Goal: Information Seeking & Learning: Learn about a topic

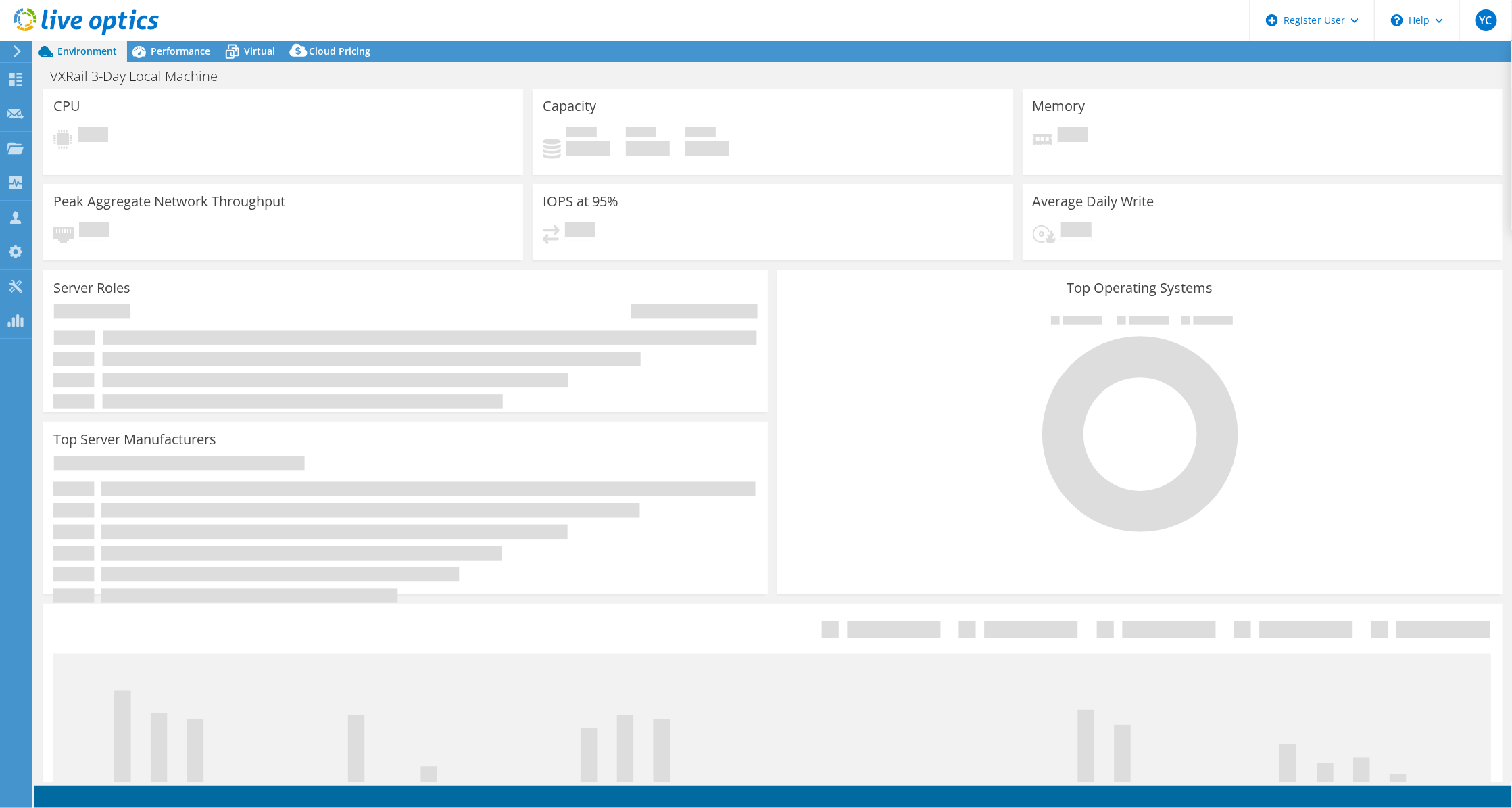
select select "USD"
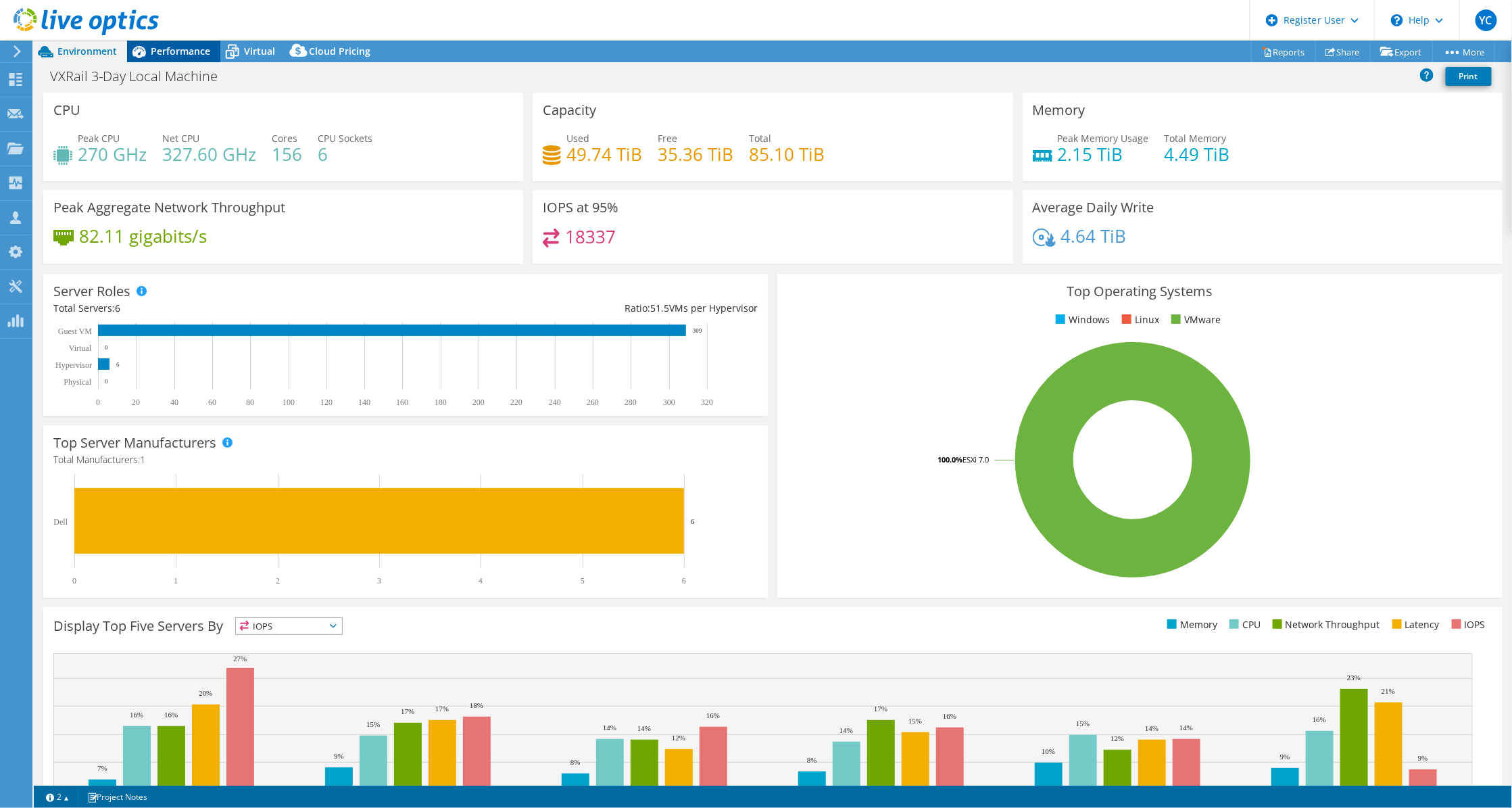
click at [169, 59] on div "Performance" at bounding box center [173, 51] width 93 height 21
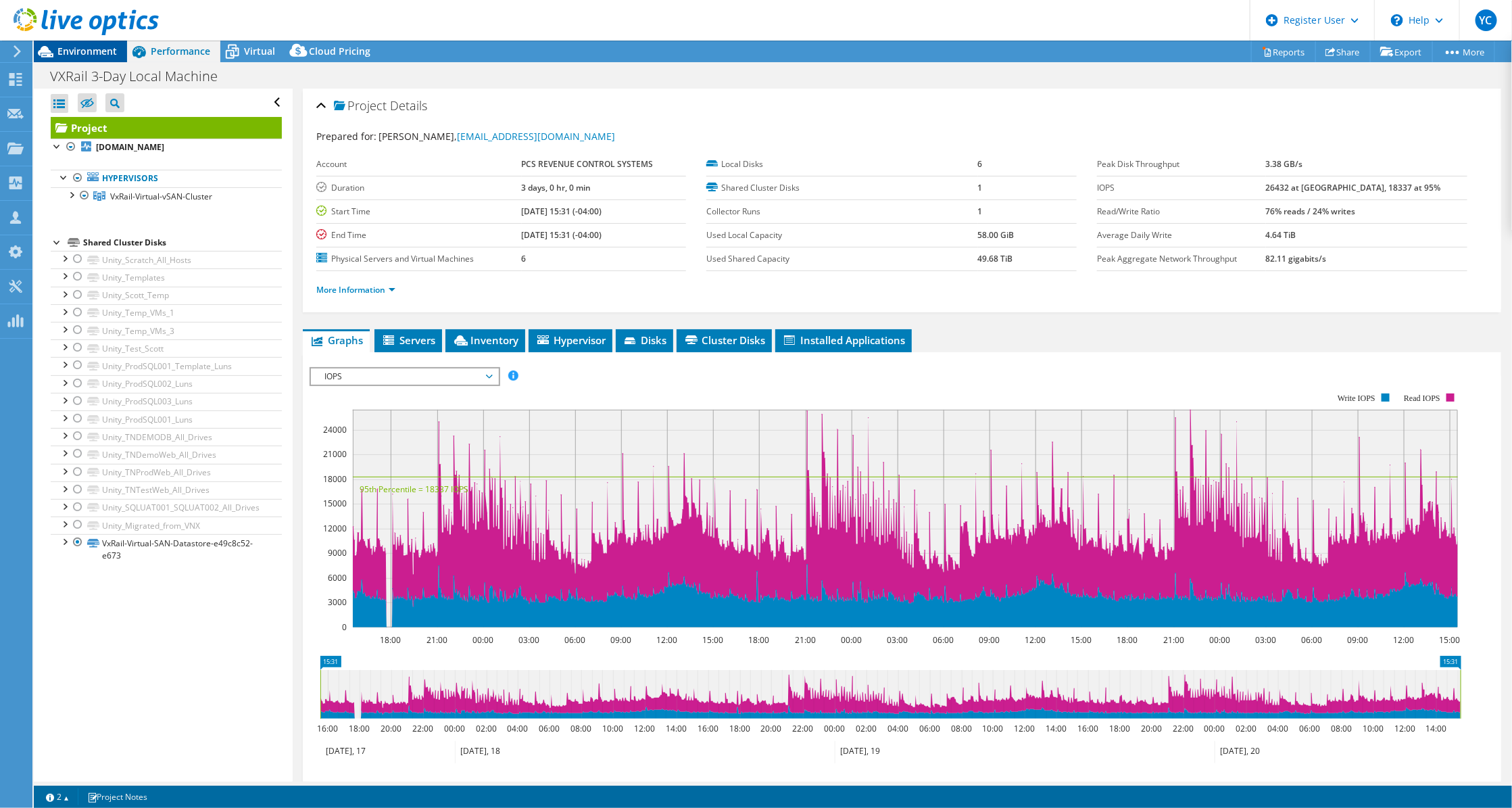
click at [90, 58] on div "Environment" at bounding box center [80, 51] width 93 height 21
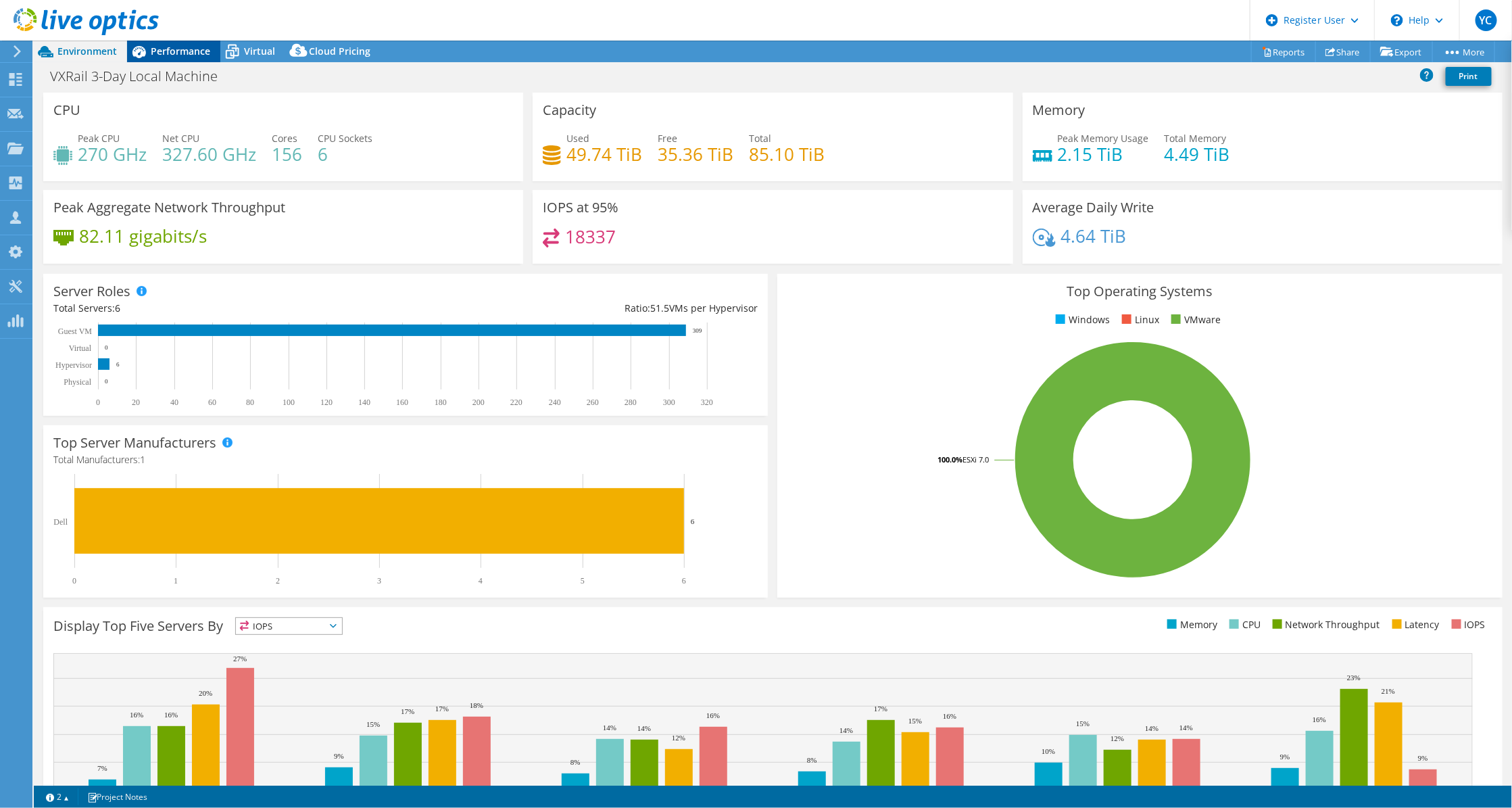
click at [174, 58] on div "Performance" at bounding box center [173, 51] width 93 height 21
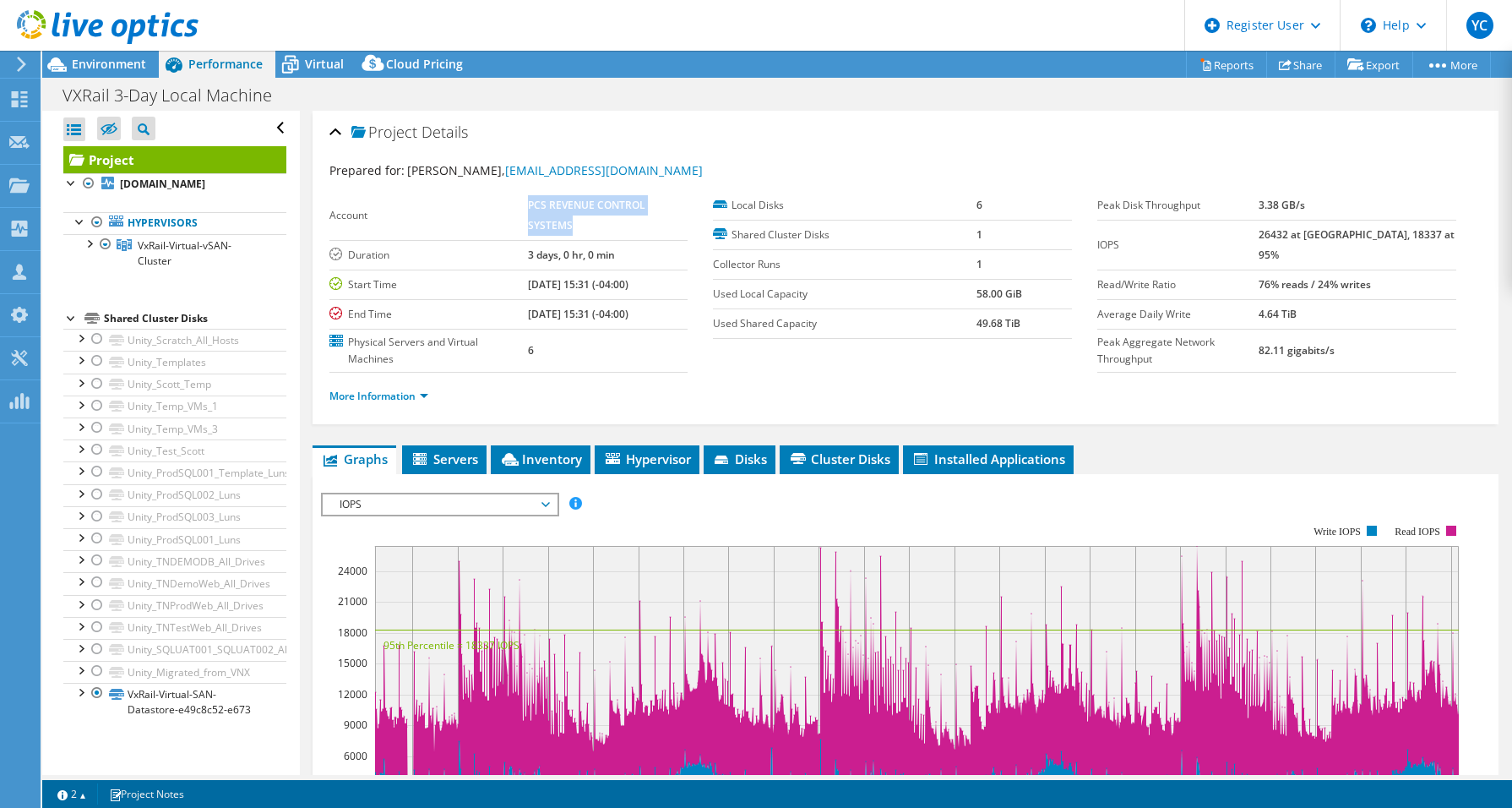
drag, startPoint x: 516, startPoint y: 207, endPoint x: 569, endPoint y: 225, distance: 56.0
click at [569, 225] on tr "Account PCS REVENUE CONTROL SYSTEMS" at bounding box center [508, 216] width 359 height 50
copy tr "PCS REVENUE CONTROL SYSTEMS"
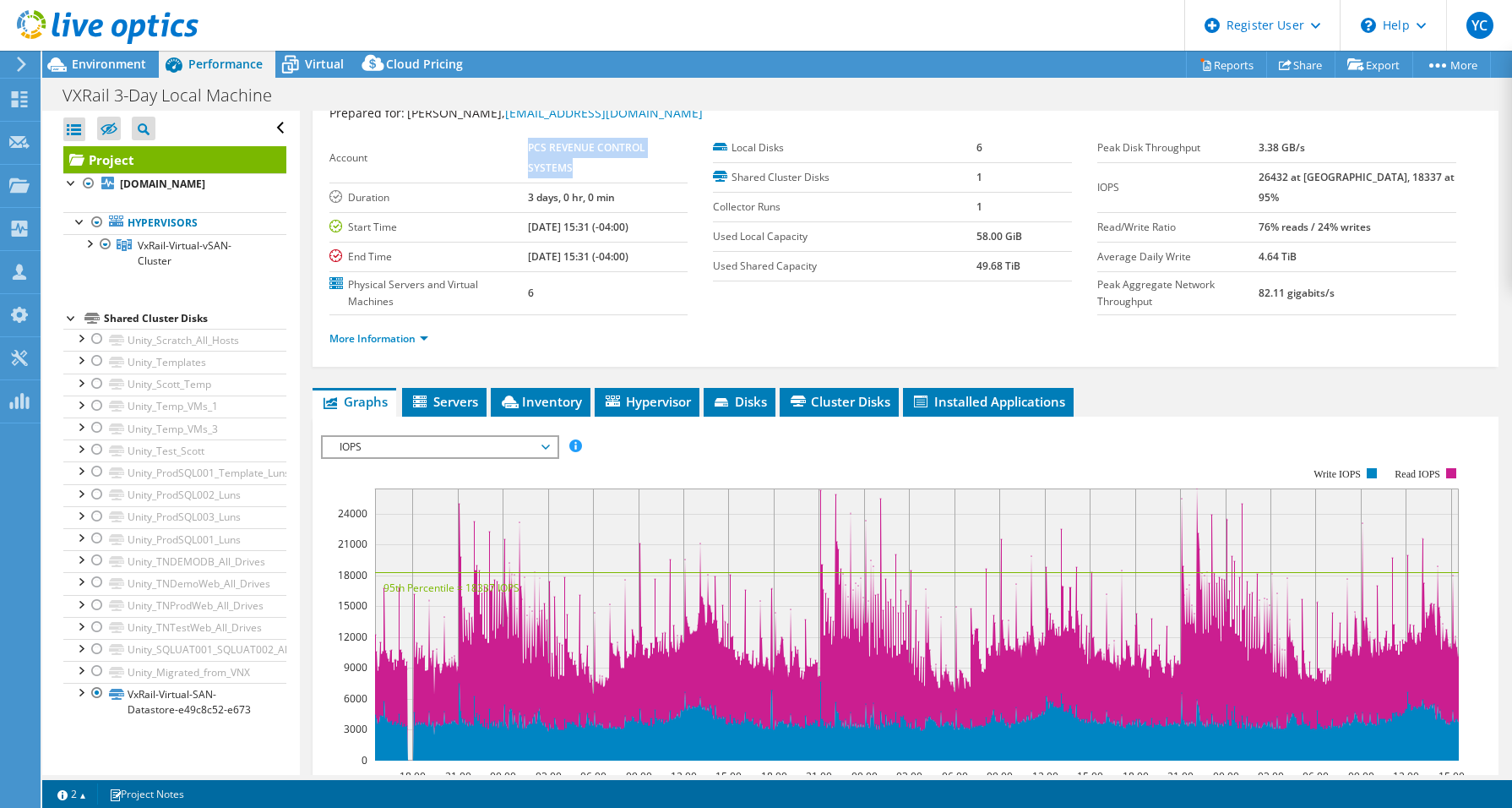
scroll to position [85, 0]
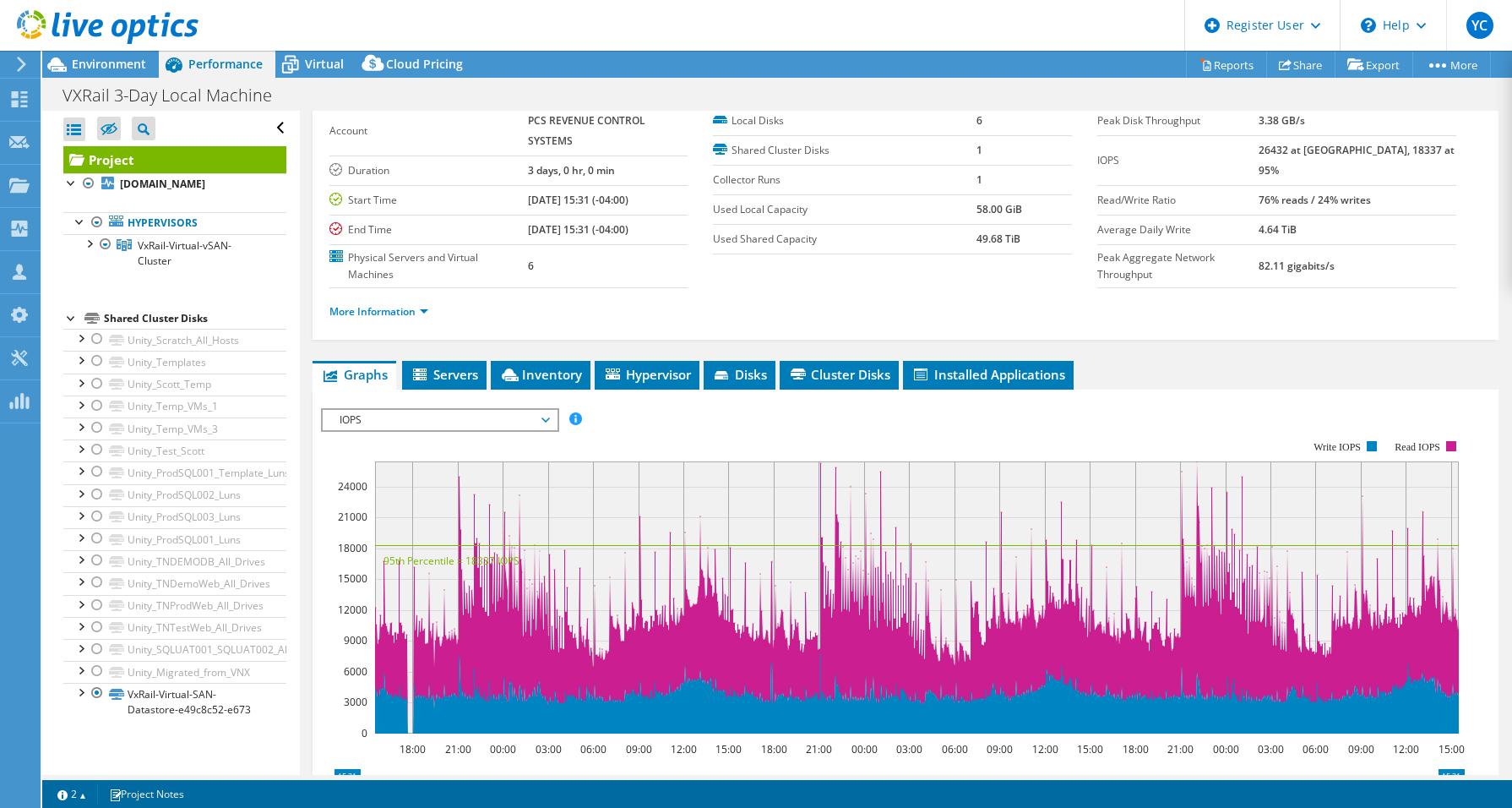
click at [713, 234] on label "Used Shared Capacity" at bounding box center [844, 239] width 263 height 17
click at [768, 257] on section "Account PCS REVENUE CONTROL SYSTEMS Duration 3 days, 0 hr, 0 min Start Time [DA…" at bounding box center [714, 196] width 769 height 182
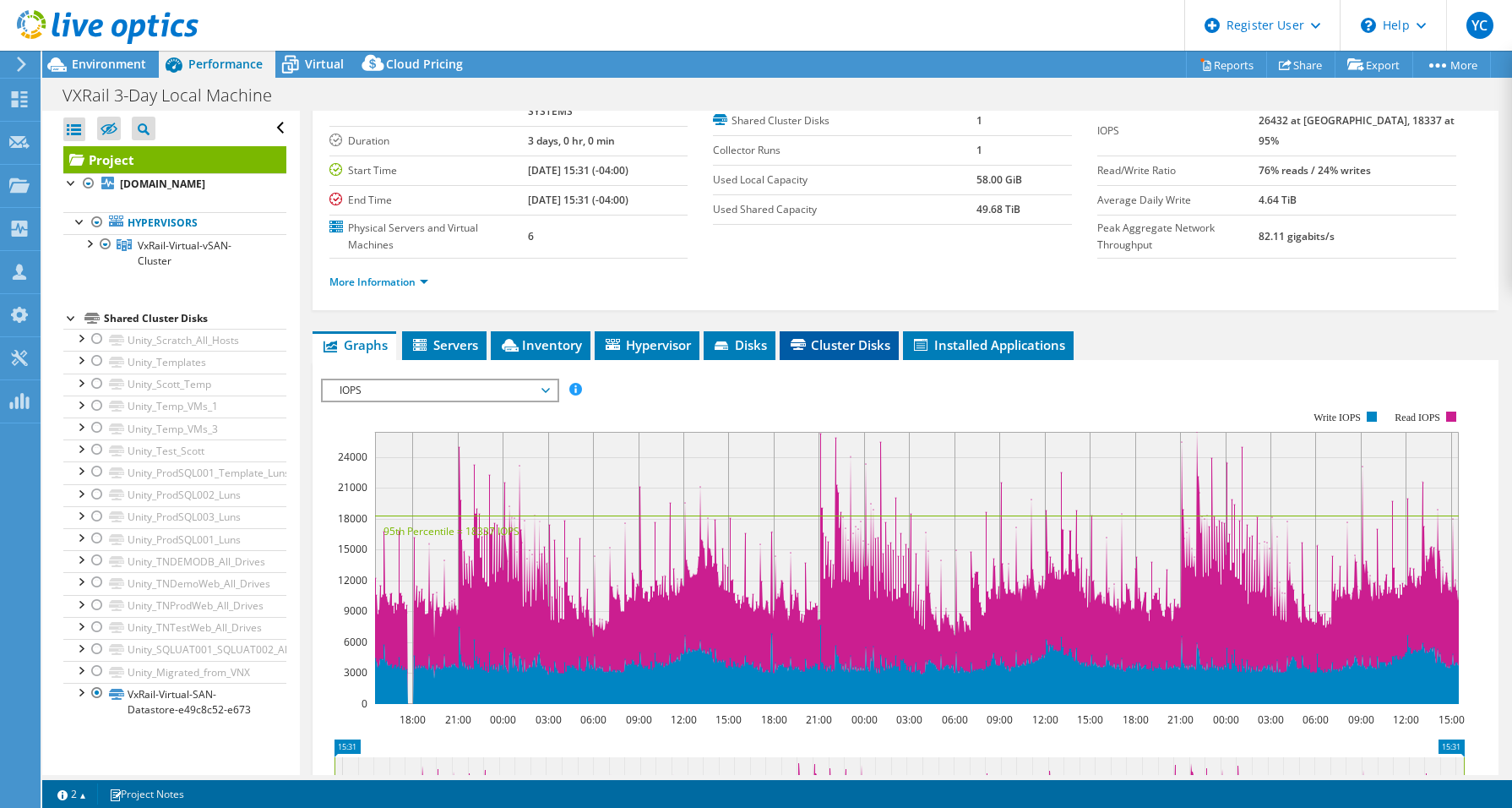
scroll to position [0, 0]
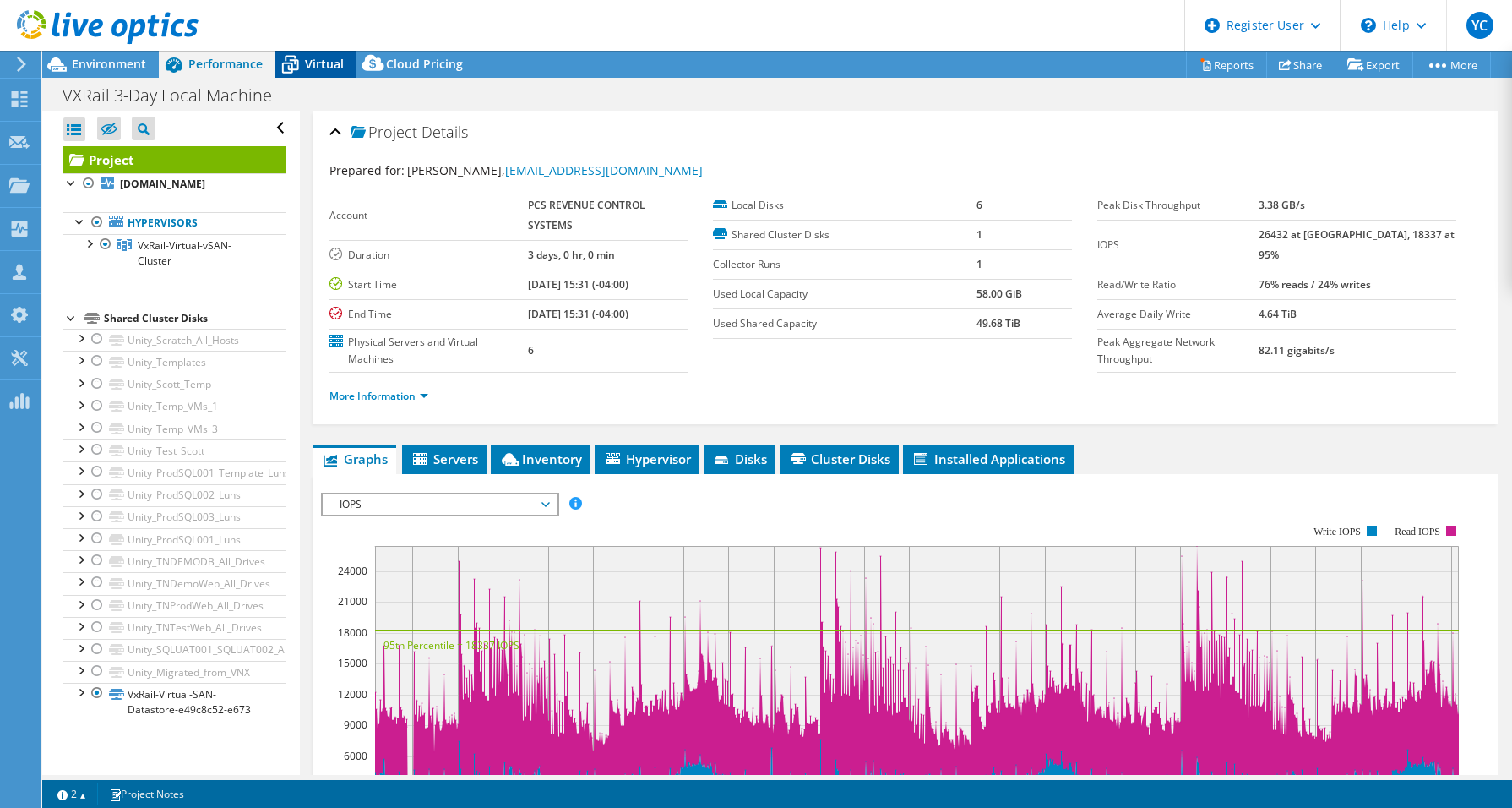
click at [298, 53] on icon at bounding box center [290, 65] width 30 height 30
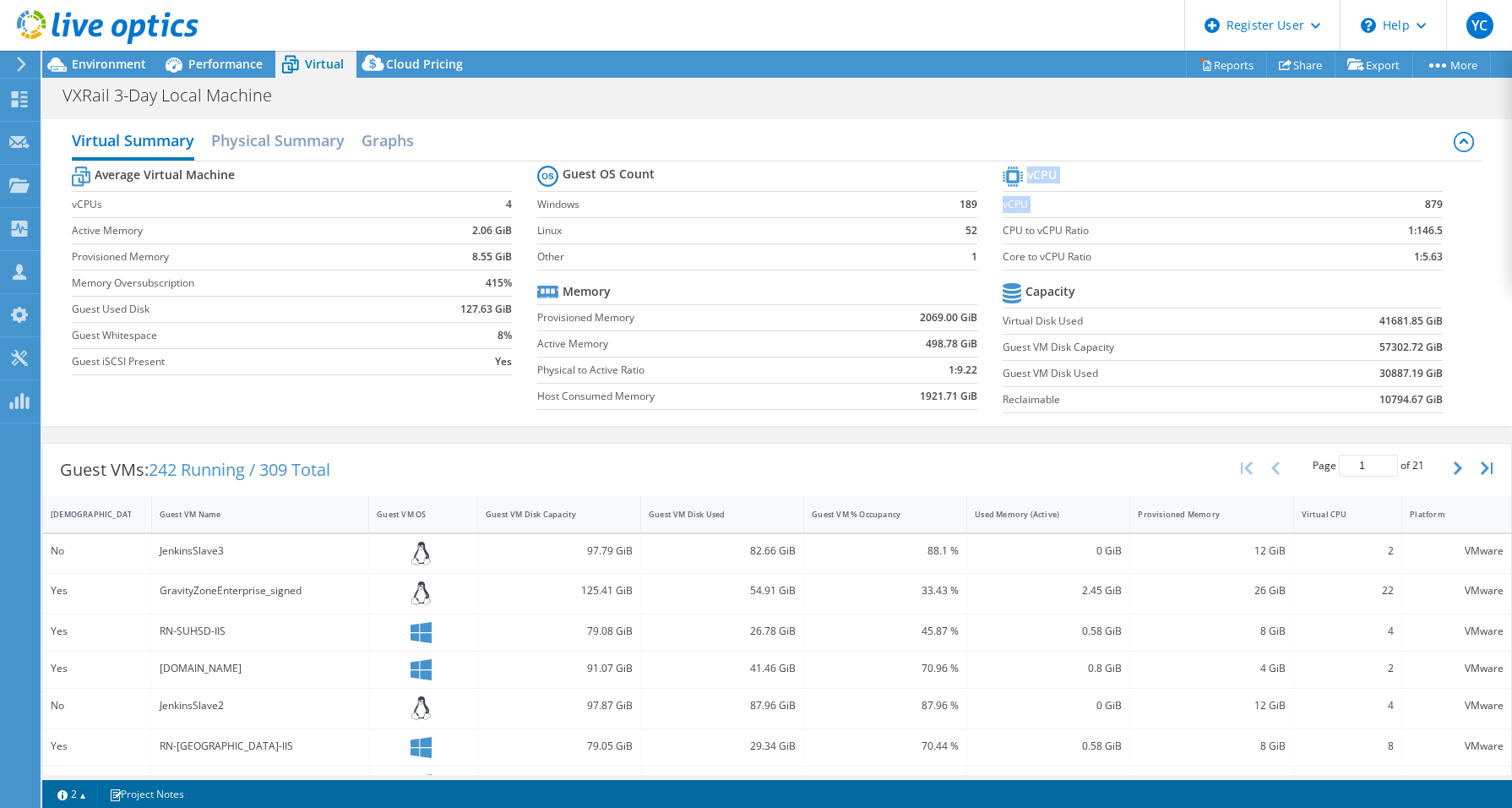
drag, startPoint x: 1405, startPoint y: 207, endPoint x: 1434, endPoint y: 206, distance: 29.0
click at [1434, 206] on section "vCPU vCPU 879 CPU to vCPU Ratio 1:146.5 Core to vCPU Ratio 1:5.63 Capacity Virt…" at bounding box center [1234, 291] width 466 height 259
drag, startPoint x: 1434, startPoint y: 206, endPoint x: 1334, endPoint y: 283, distance: 126.2
click at [1334, 283] on td at bounding box center [1366, 293] width 152 height 30
click at [180, 61] on icon at bounding box center [174, 65] width 17 height 15
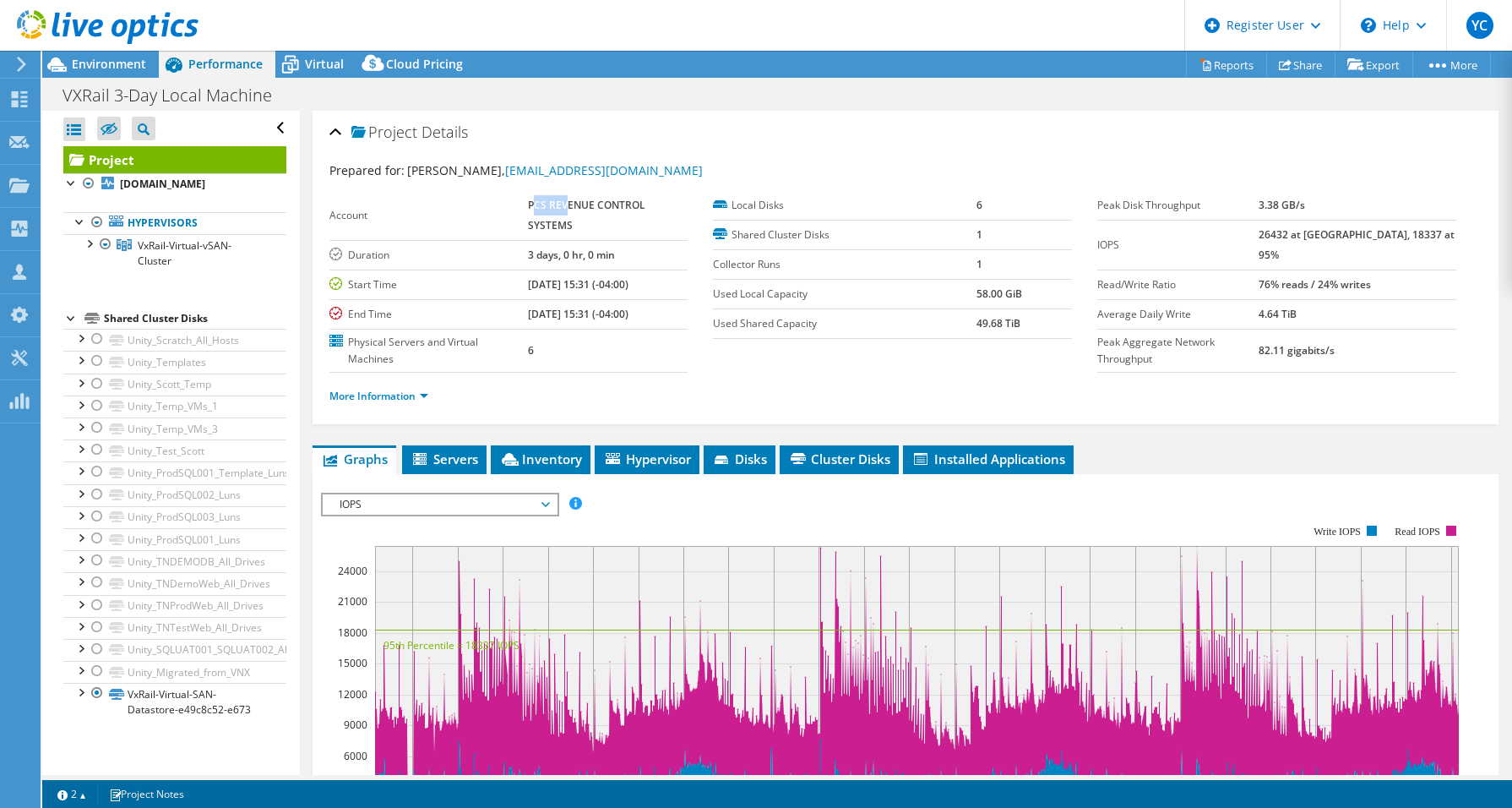
drag, startPoint x: 529, startPoint y: 204, endPoint x: 564, endPoint y: 213, distance: 36.1
click at [564, 213] on td "PCS REVENUE CONTROL SYSTEMS" at bounding box center [608, 216] width 159 height 50
click at [559, 216] on td "PCS REVENUE CONTROL SYSTEMS" at bounding box center [608, 216] width 159 height 50
drag, startPoint x: 522, startPoint y: 203, endPoint x: 583, endPoint y: 219, distance: 63.1
click at [583, 219] on tr "Account PCS REVENUE CONTROL SYSTEMS" at bounding box center [508, 216] width 359 height 50
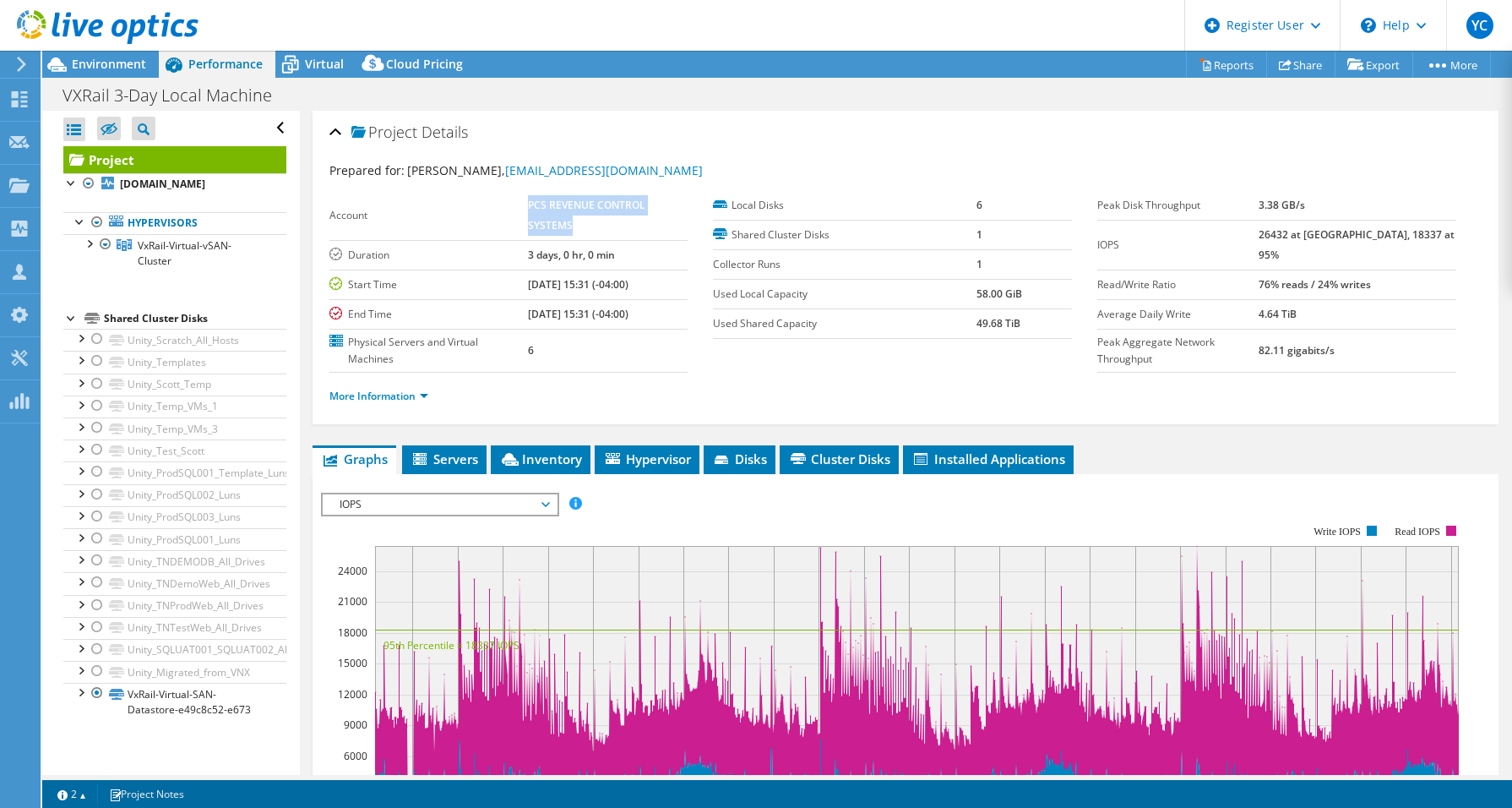
copy tr "PCS REVENUE CONTROL SYSTEMS"
click at [98, 65] on span "Environment" at bounding box center [109, 63] width 75 height 16
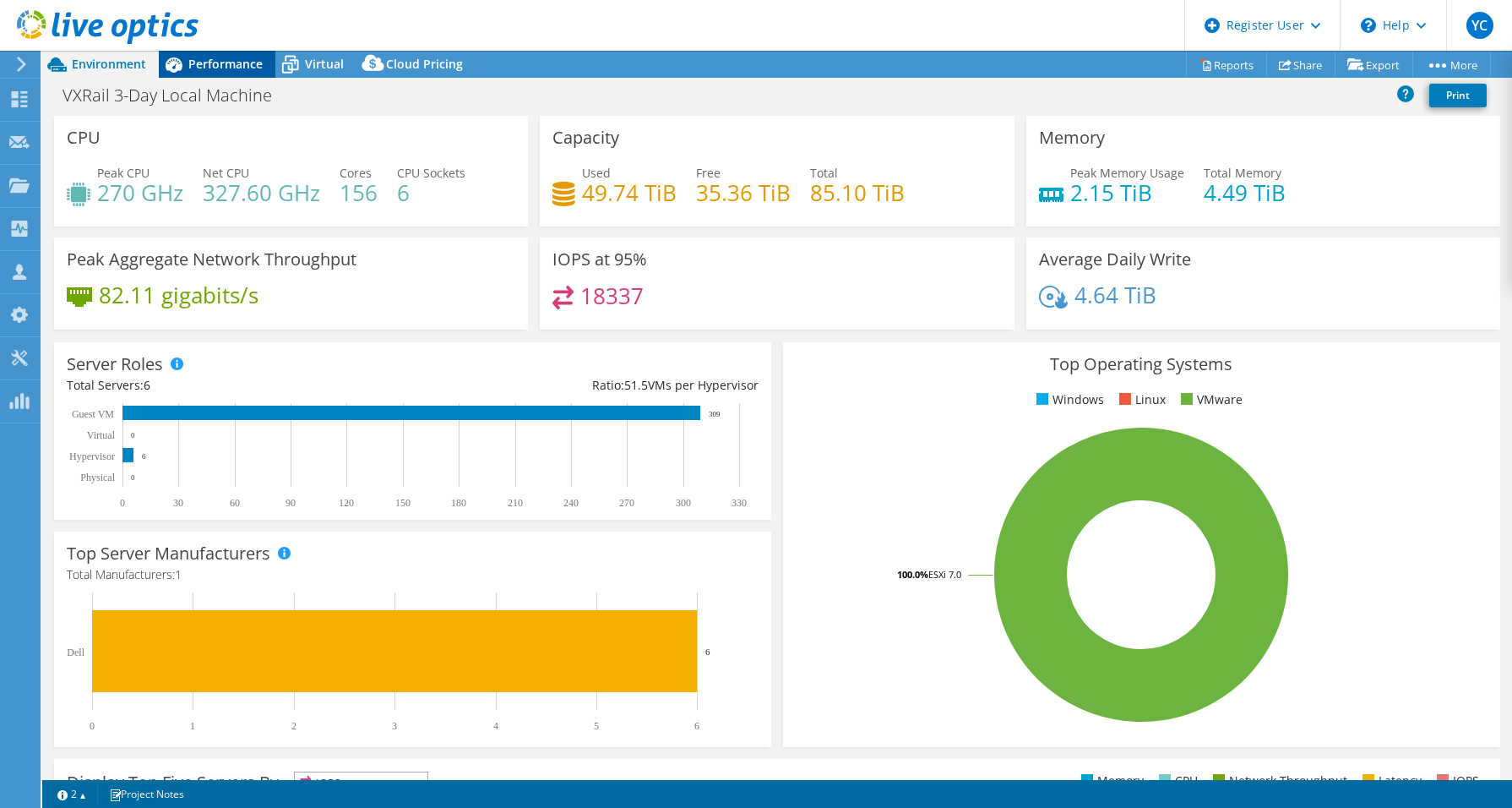
click at [197, 58] on span "Performance" at bounding box center [225, 63] width 75 height 16
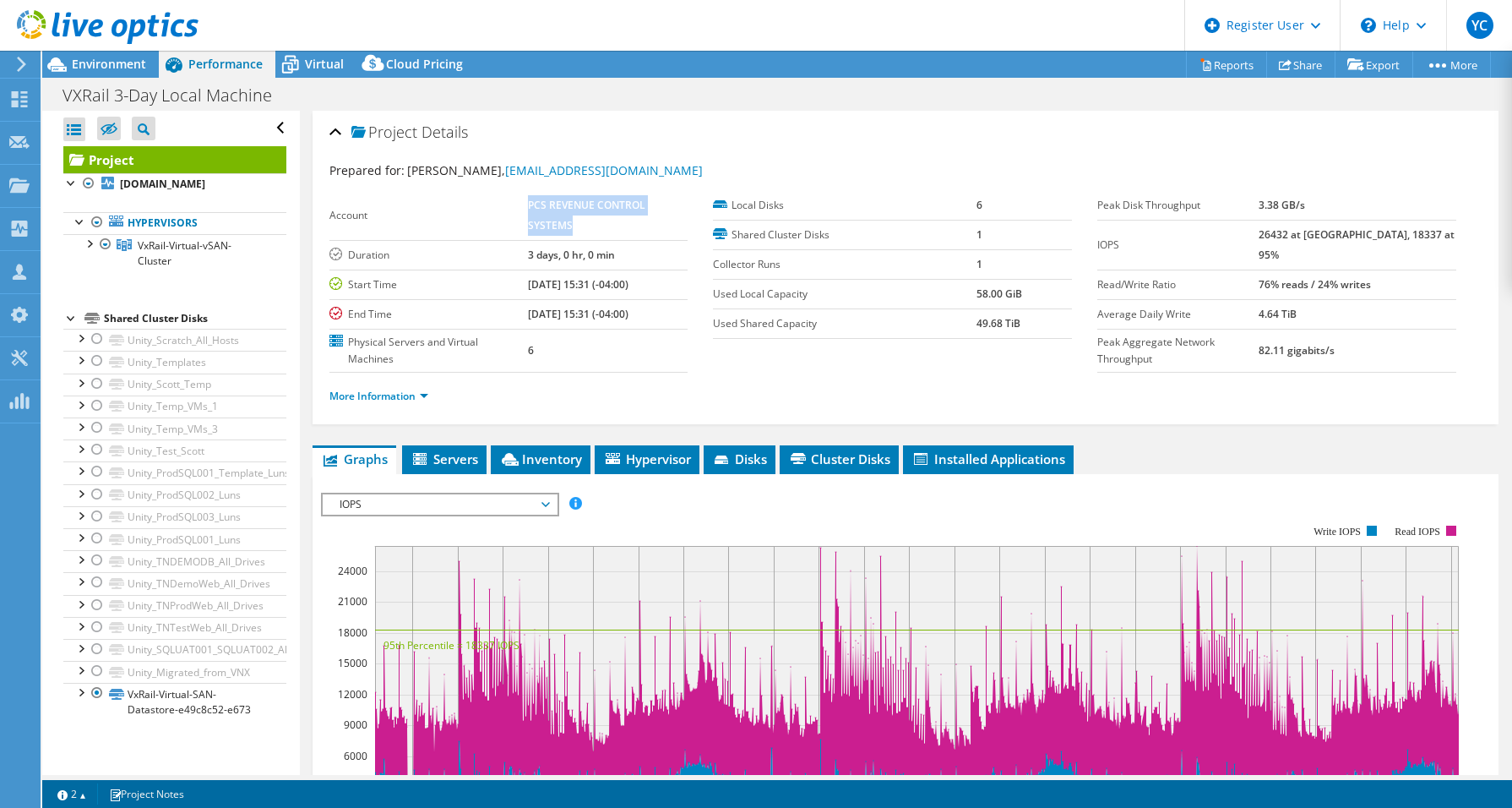
drag, startPoint x: 527, startPoint y: 200, endPoint x: 591, endPoint y: 218, distance: 66.5
click at [591, 218] on tr "Account PCS REVENUE CONTROL SYSTEMS" at bounding box center [508, 216] width 359 height 50
click at [629, 318] on b "[DATE] 15:31 (-04:00)" at bounding box center [578, 315] width 100 height 15
click at [677, 210] on td "PCS REVENUE CONTROL SYSTEMS" at bounding box center [608, 216] width 159 height 50
drag, startPoint x: 667, startPoint y: 343, endPoint x: 637, endPoint y: 214, distance: 132.4
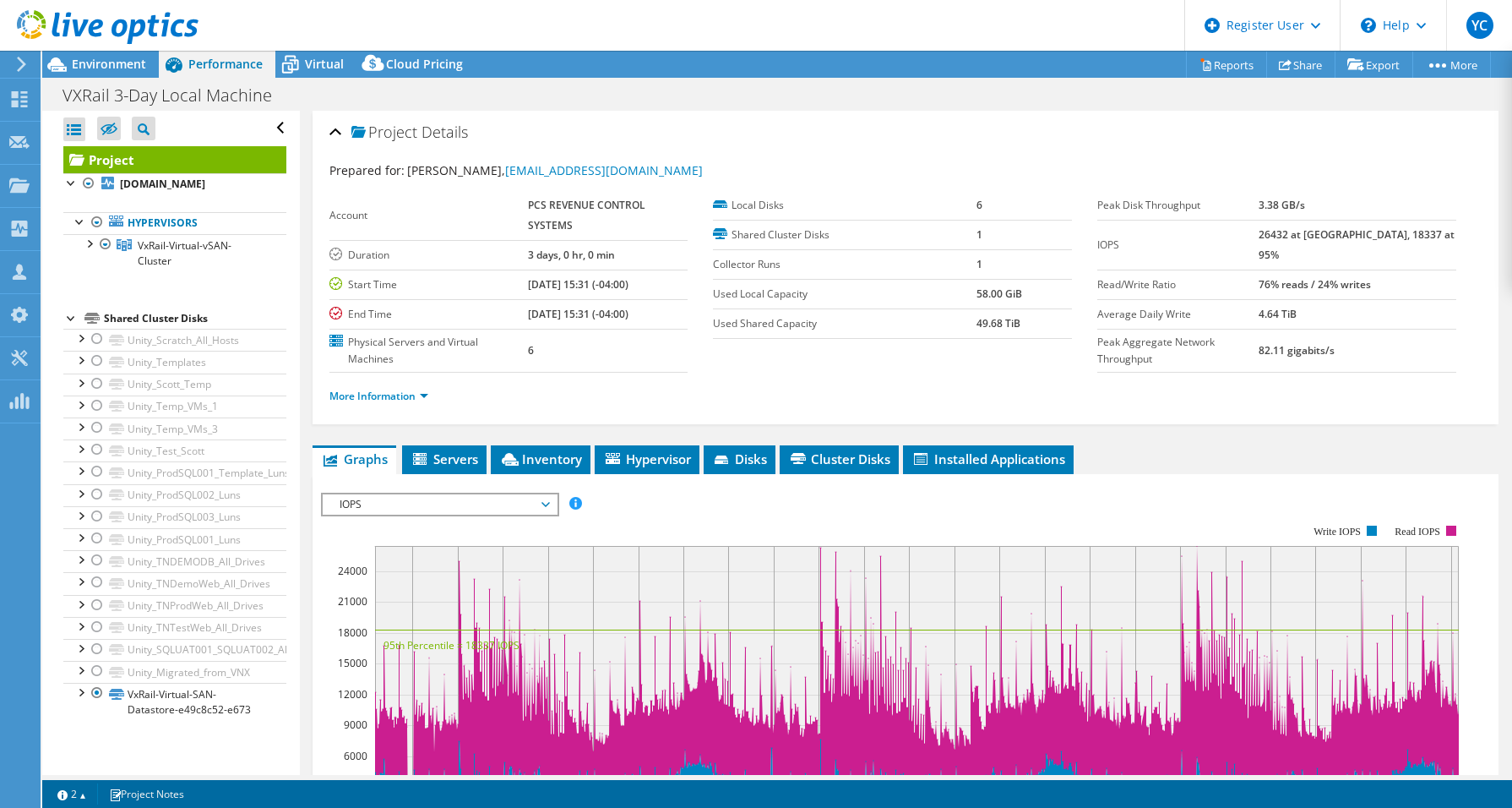
click at [663, 343] on td "6" at bounding box center [608, 350] width 159 height 43
click at [635, 207] on b "PCS REVENUE CONTROL SYSTEMS" at bounding box center [586, 215] width 117 height 35
drag, startPoint x: 635, startPoint y: 207, endPoint x: 649, endPoint y: 280, distance: 74.3
click at [629, 280] on b "[DATE] 15:31 (-04:00)" at bounding box center [578, 284] width 100 height 15
click at [111, 74] on div "Environment" at bounding box center [100, 64] width 116 height 27
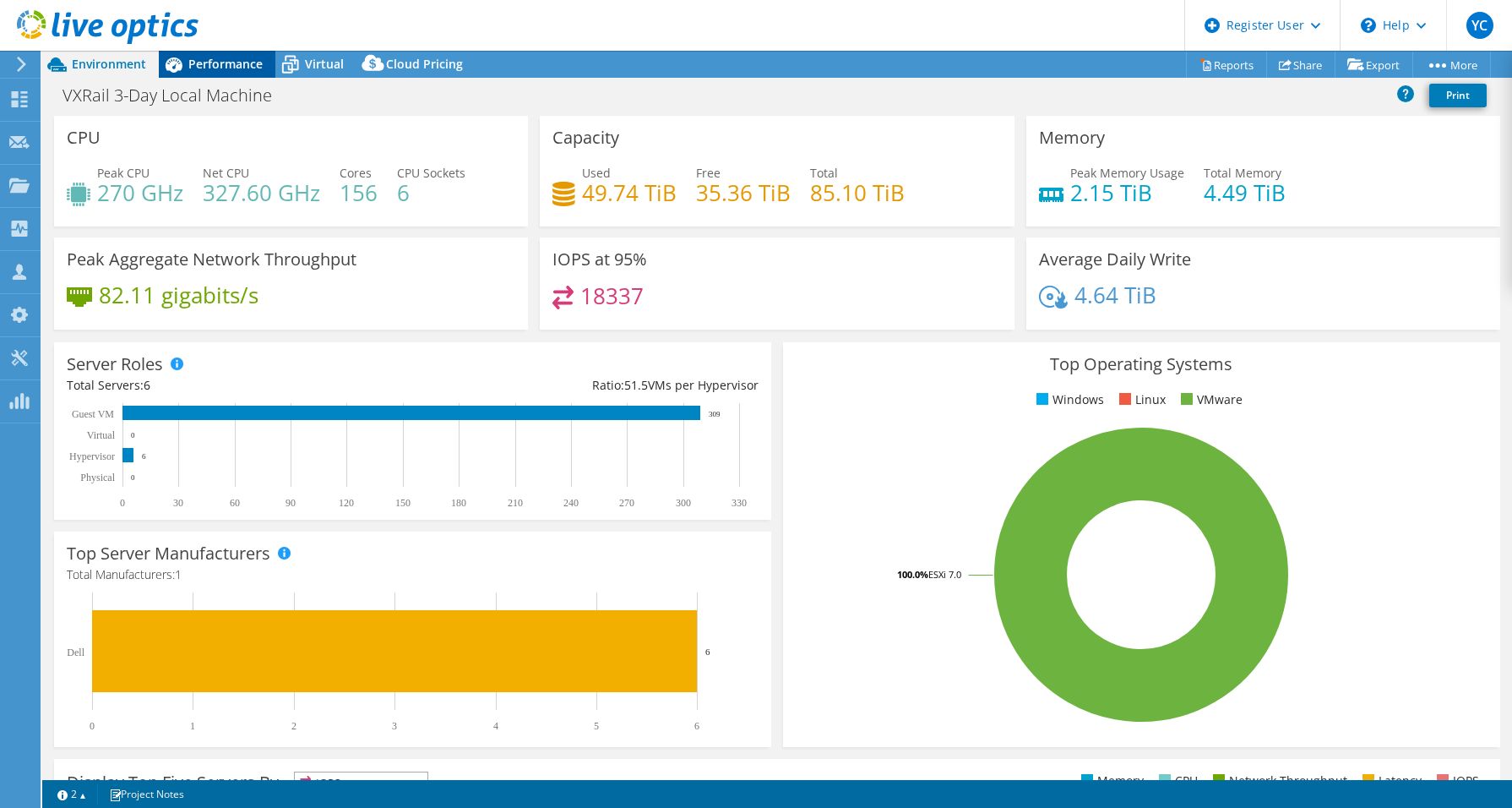
click at [203, 66] on span "Performance" at bounding box center [225, 63] width 75 height 16
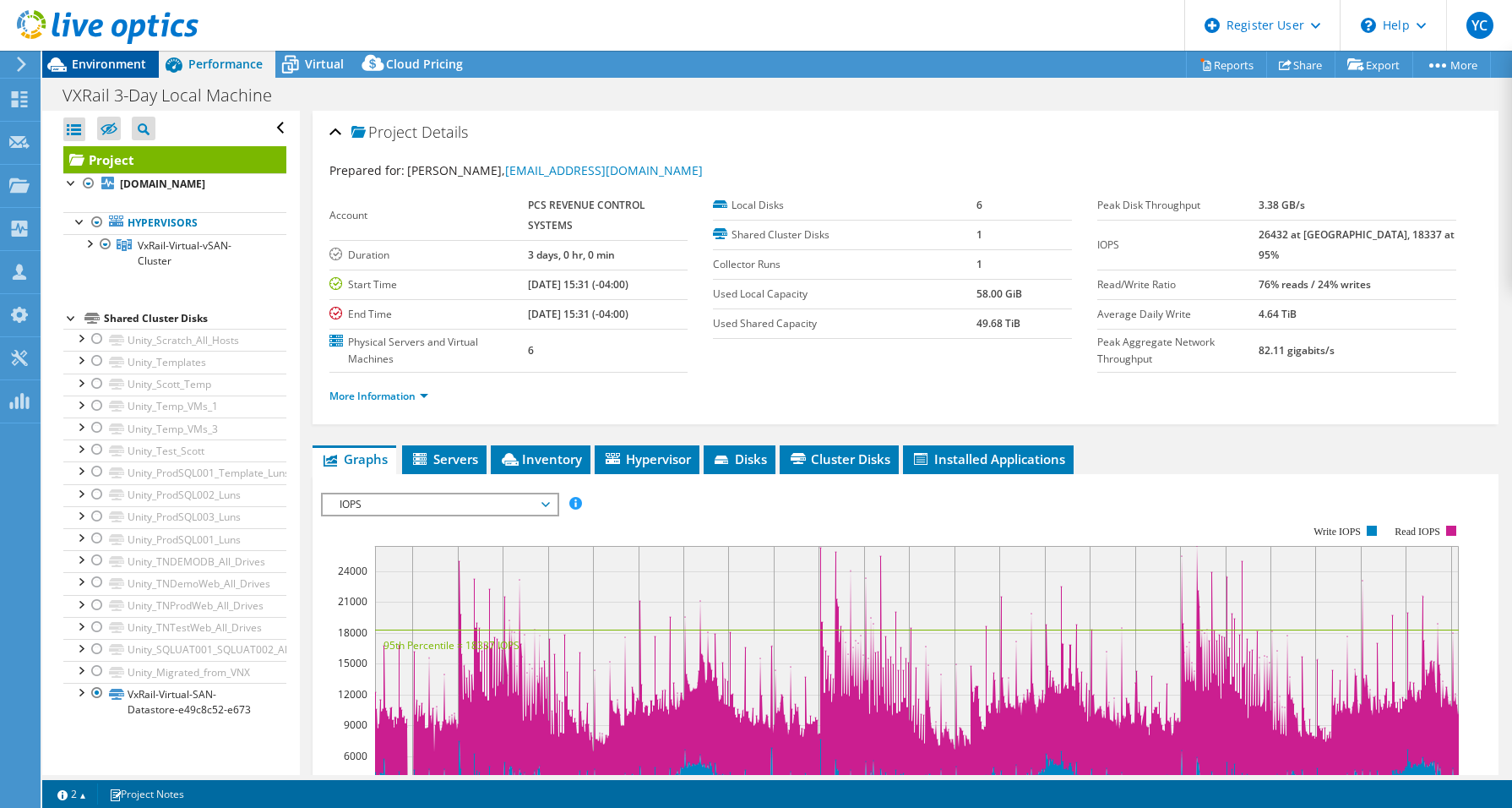
click at [116, 63] on span "Environment" at bounding box center [109, 63] width 75 height 16
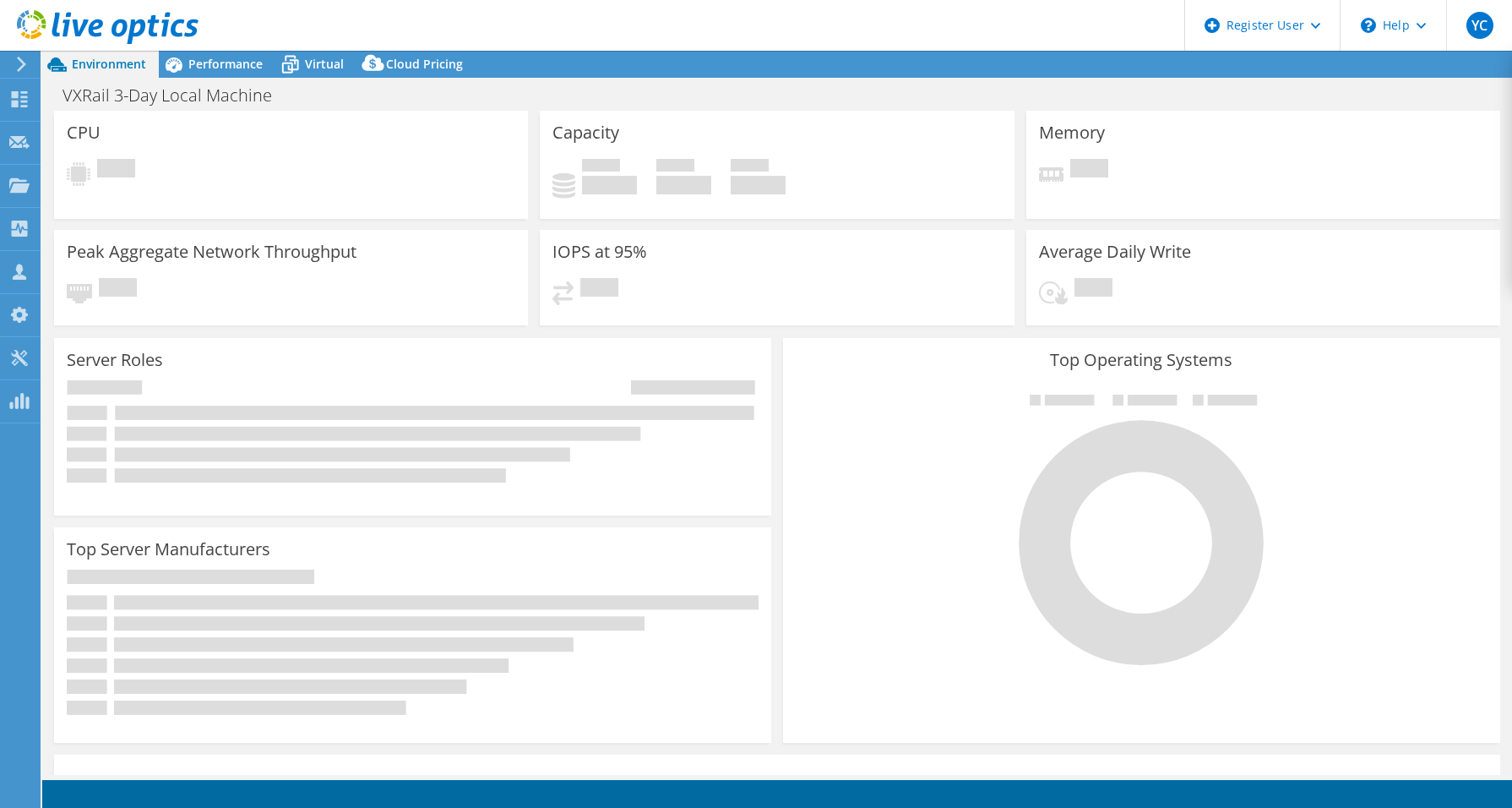
select select "USD"
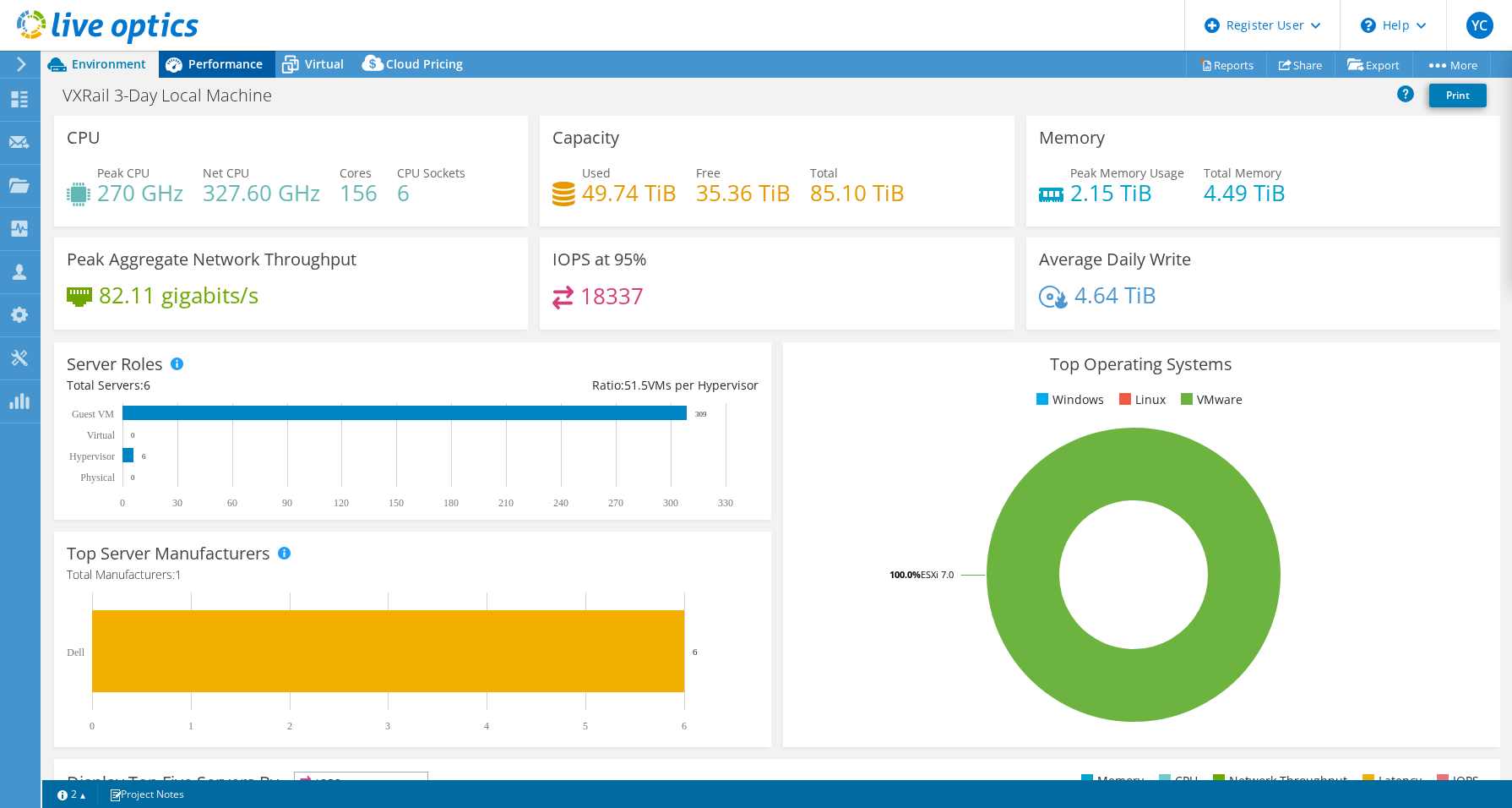
click at [193, 71] on span "Performance" at bounding box center [225, 63] width 75 height 16
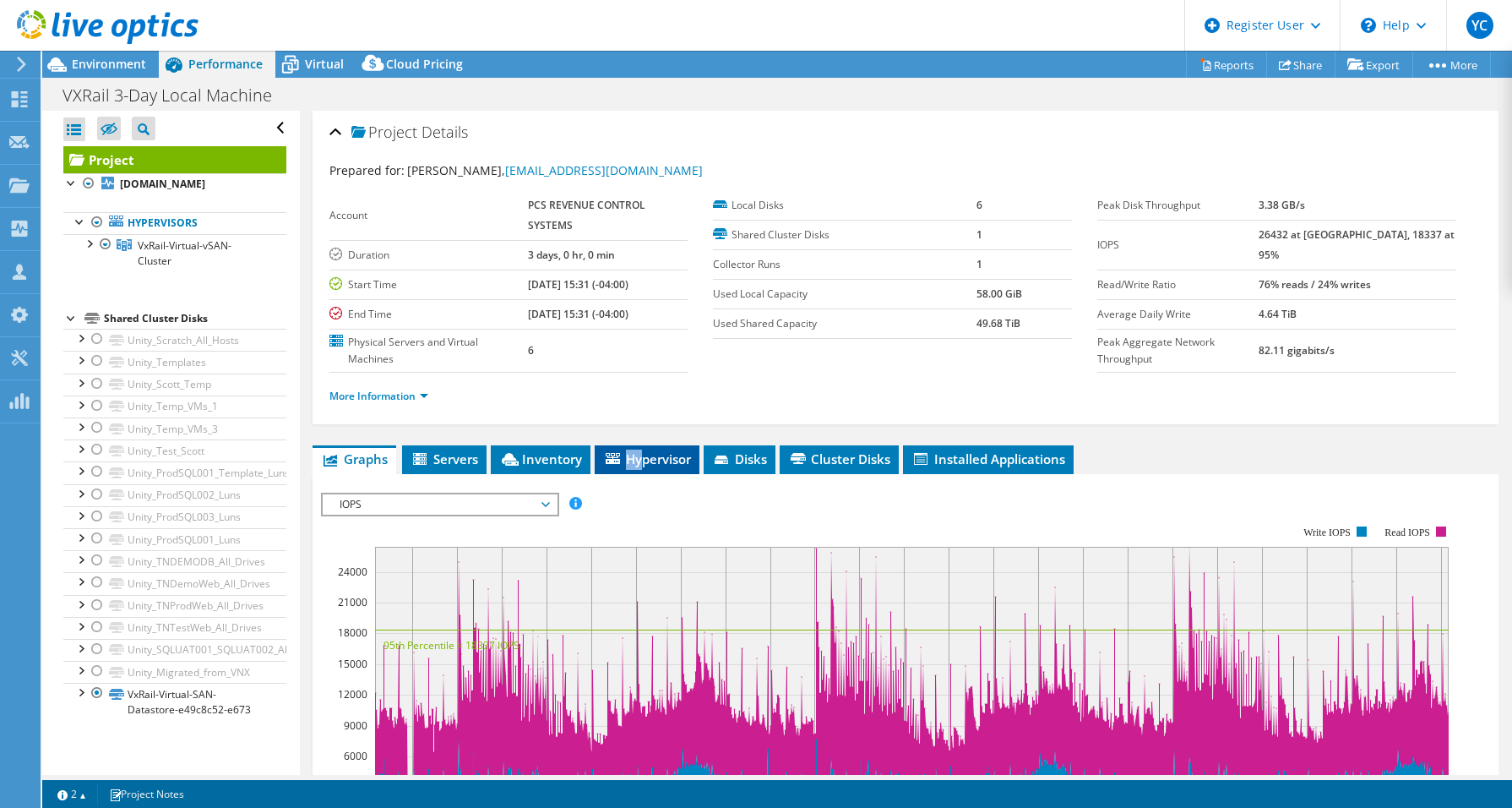
click at [645, 447] on div "Project Details Prepared for: Scott Eustace, scotte@pcsrcs.com Account PCS REVE…" at bounding box center [905, 648] width 1212 height 1075
drag, startPoint x: 645, startPoint y: 447, endPoint x: 645, endPoint y: 458, distance: 11.0
click at [645, 447] on li "Hypervisor" at bounding box center [647, 459] width 105 height 29
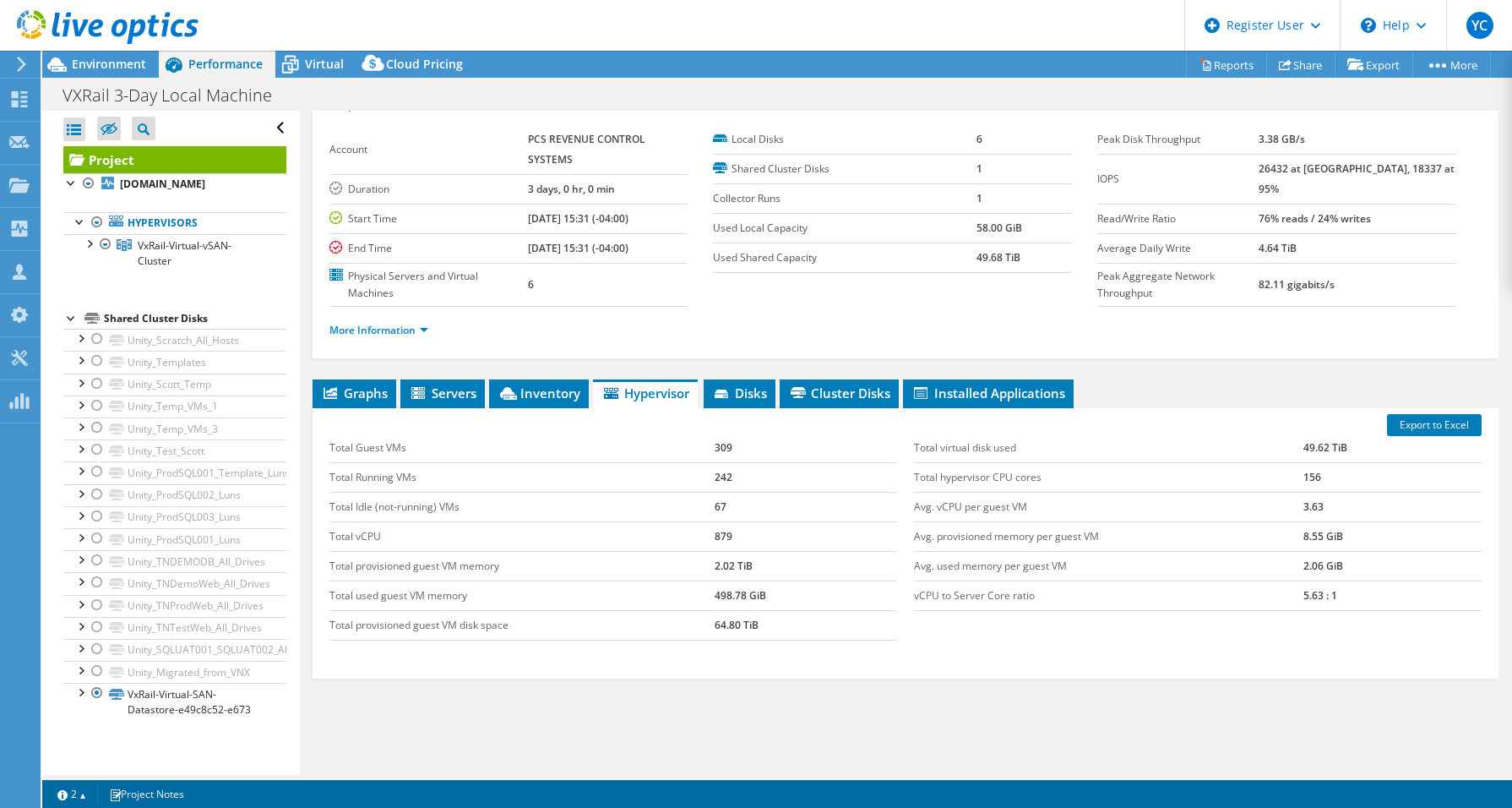
scroll to position [123, 0]
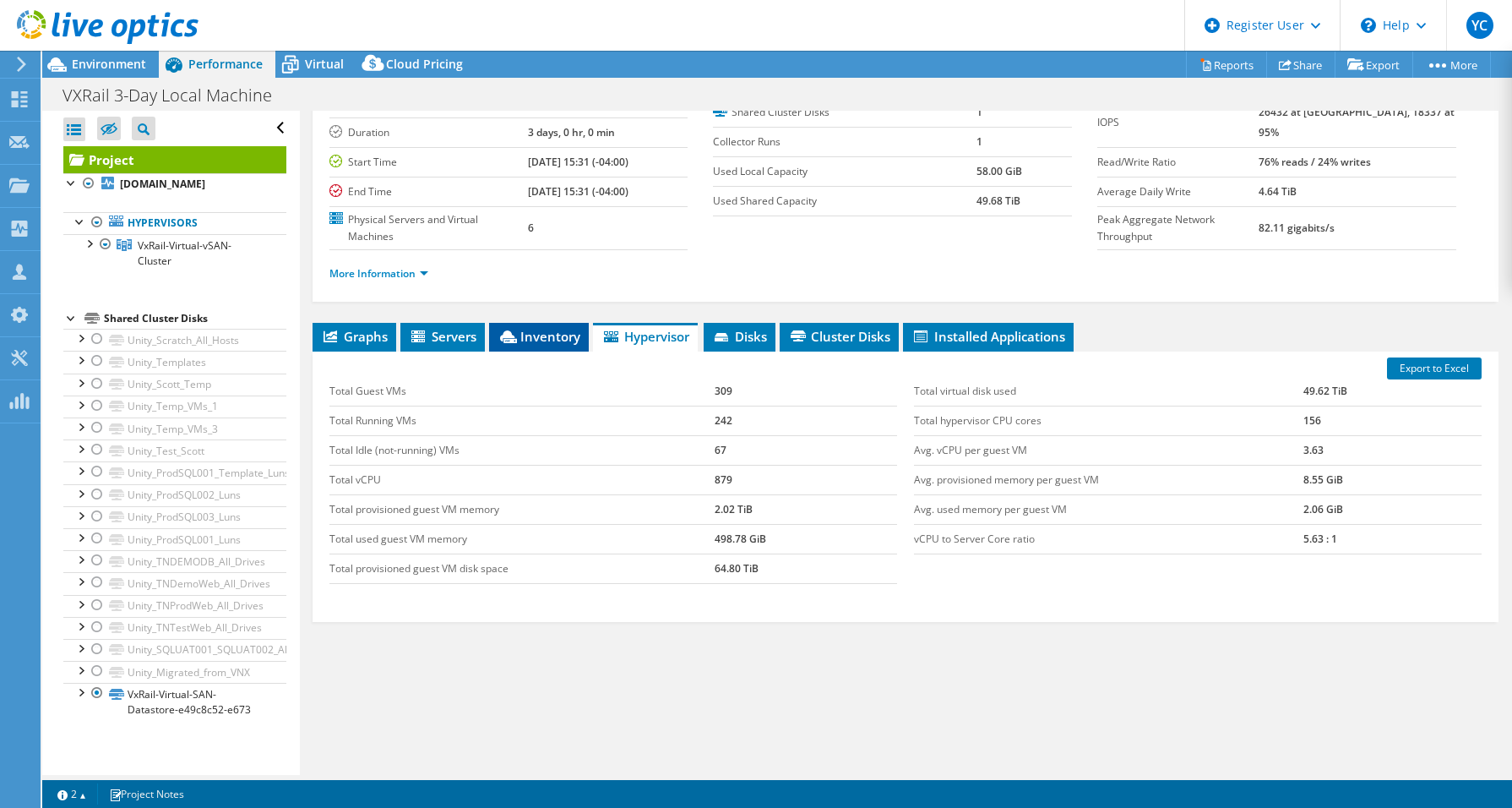
click at [556, 338] on span "Inventory" at bounding box center [539, 336] width 83 height 17
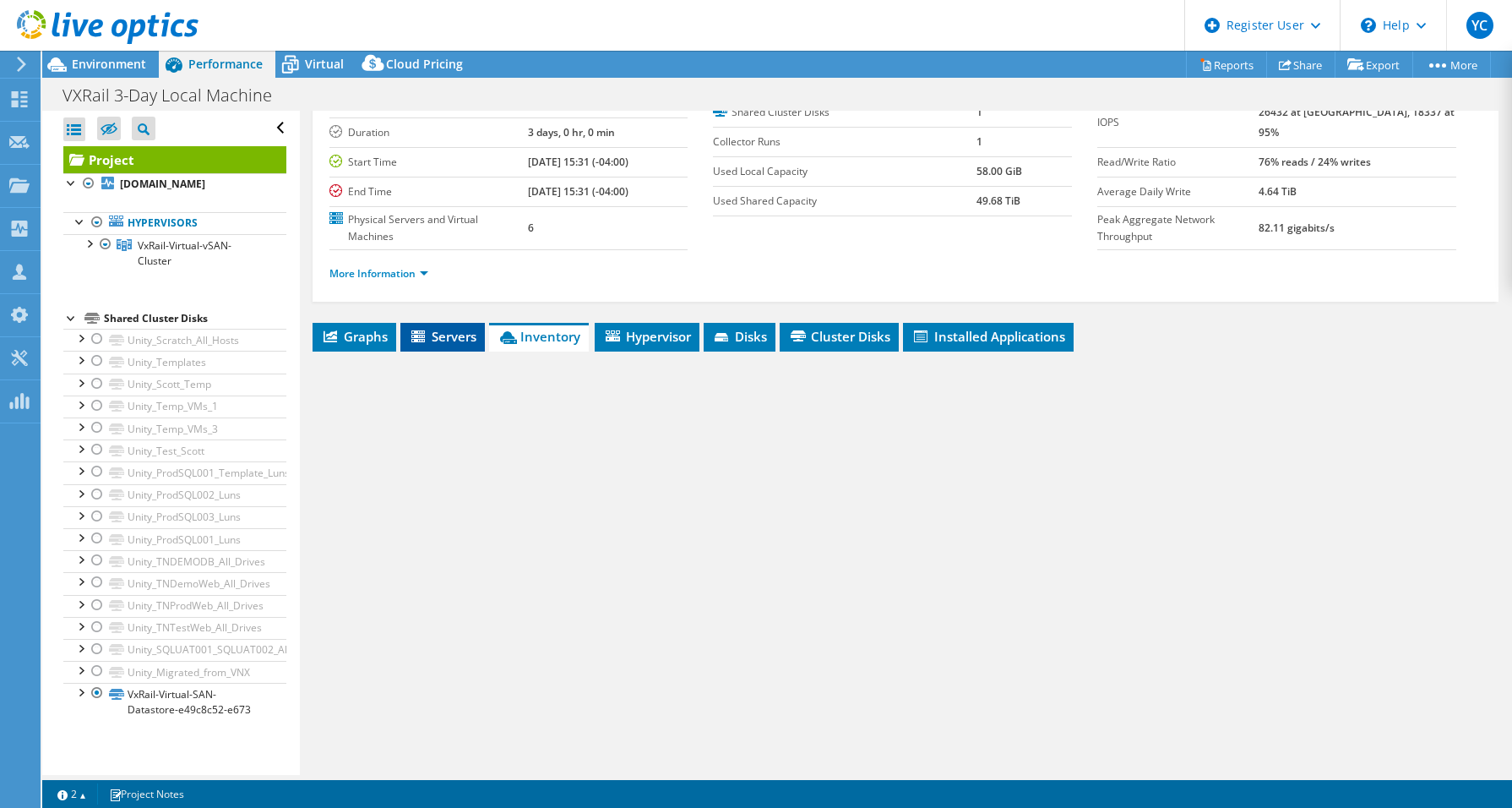
click at [448, 339] on span "Servers" at bounding box center [442, 336] width 67 height 17
click at [513, 327] on li "Inventory" at bounding box center [540, 337] width 100 height 29
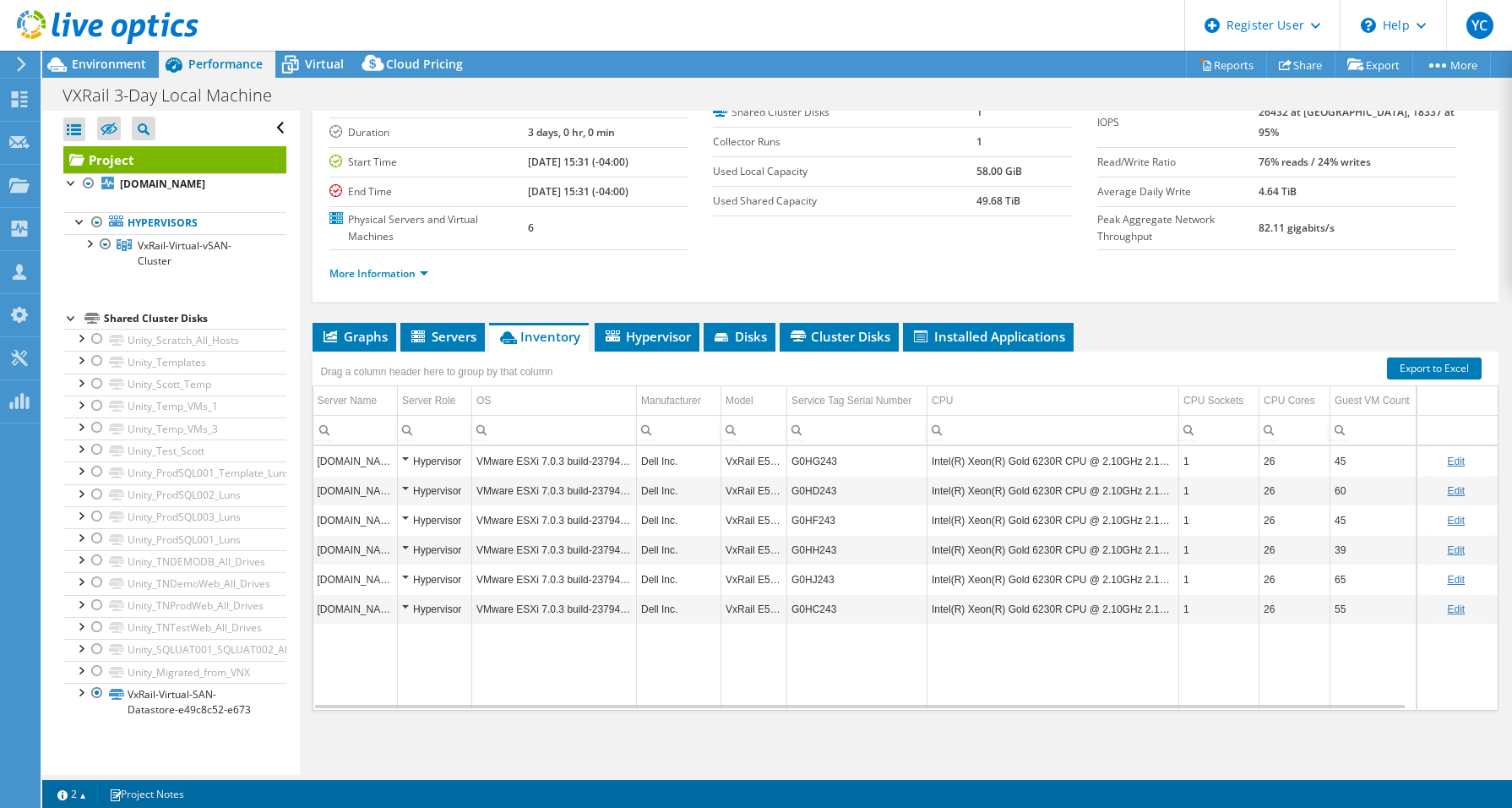
click at [1022, 691] on td "Data grid" at bounding box center [1053, 666] width 252 height 86
click at [87, 53] on div at bounding box center [99, 28] width 198 height 56
click at [96, 55] on div at bounding box center [99, 28] width 198 height 56
click at [104, 69] on span "Environment" at bounding box center [109, 63] width 75 height 16
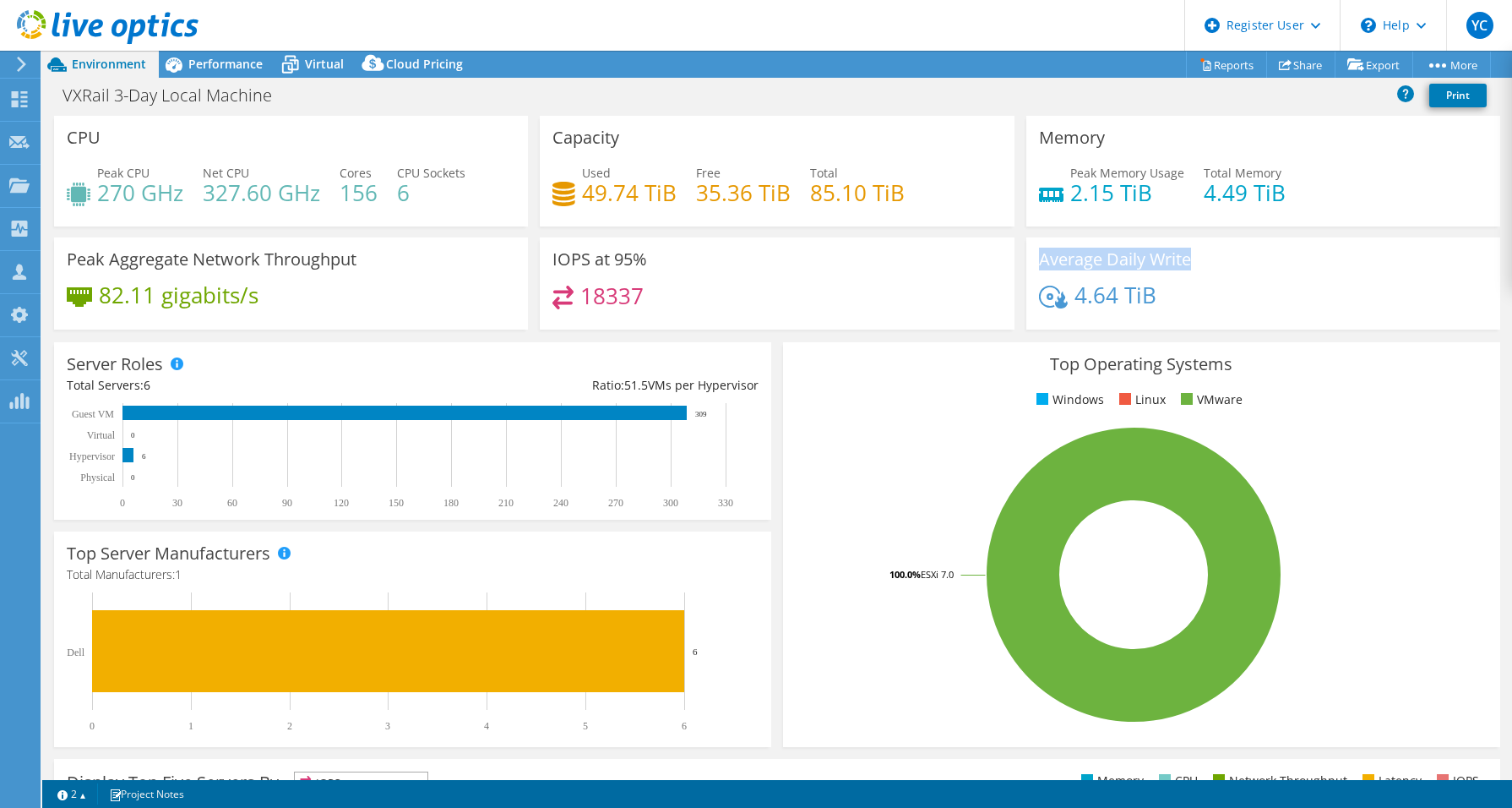
drag, startPoint x: 1022, startPoint y: 267, endPoint x: 1192, endPoint y: 262, distance: 170.1
click at [1192, 262] on div "Average Daily Write 4.64 TiB" at bounding box center [1263, 283] width 474 height 92
drag, startPoint x: 1192, startPoint y: 262, endPoint x: 1208, endPoint y: 277, distance: 21.9
click at [1211, 277] on div "Average Daily Write 4.64 TiB" at bounding box center [1263, 283] width 474 height 92
